Goal: Navigation & Orientation: Find specific page/section

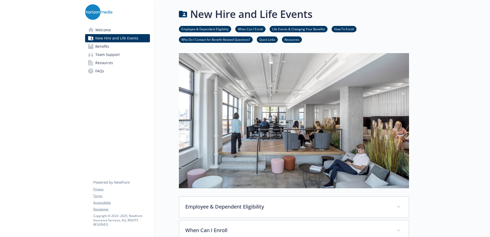
scroll to position [434, 4]
